Goal: Task Accomplishment & Management: Complete application form

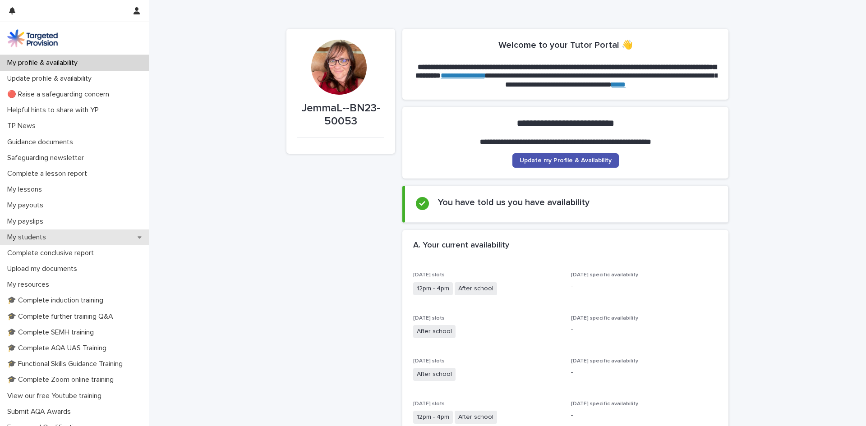
click at [47, 240] on p "My students" at bounding box center [29, 237] width 50 height 9
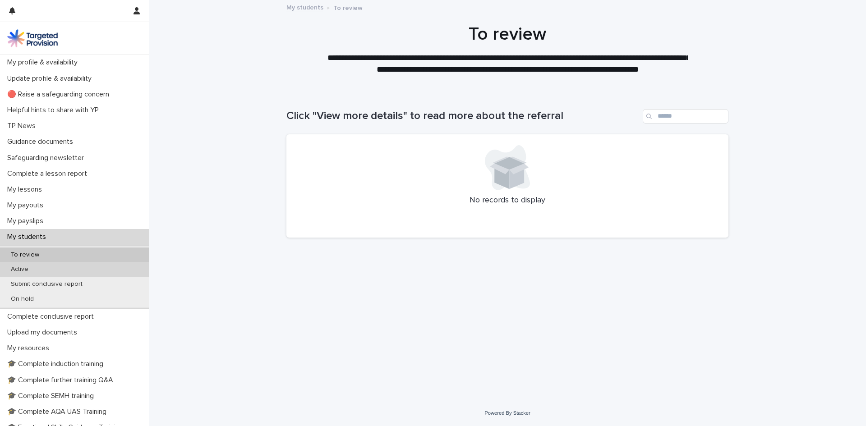
click at [65, 267] on div "Active" at bounding box center [74, 269] width 149 height 15
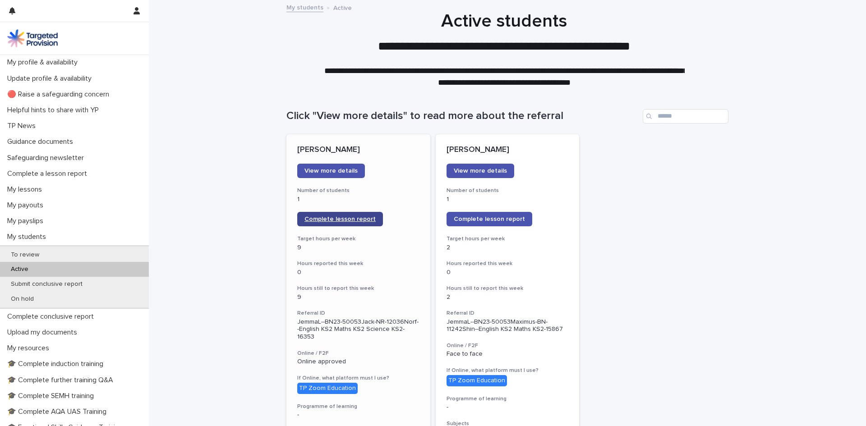
click at [350, 220] on span "Complete lesson report" at bounding box center [339, 219] width 71 height 6
click at [322, 221] on span "Complete lesson report" at bounding box center [339, 219] width 71 height 6
